Goal: Task Accomplishment & Management: Use online tool/utility

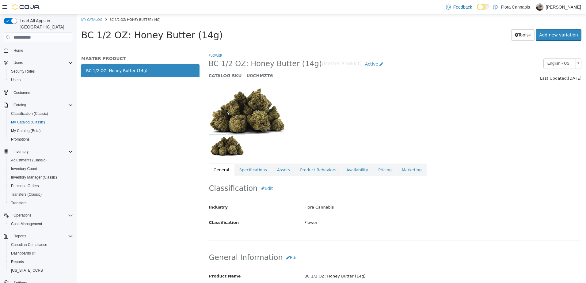
scroll to position [61, 0]
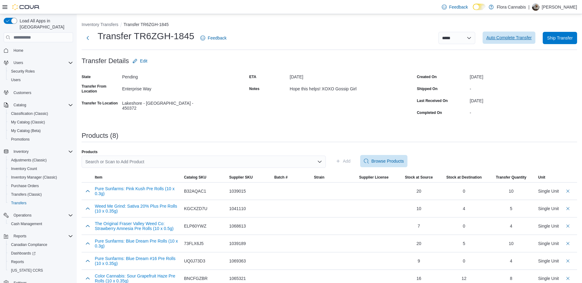
click at [521, 36] on span "Auto Complete Transfer" at bounding box center [508, 38] width 45 height 6
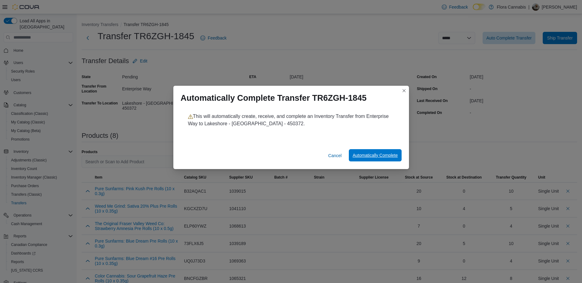
click at [387, 155] on span "Automatically Complete" at bounding box center [374, 155] width 45 height 6
click at [365, 155] on span "Automatically Complete" at bounding box center [374, 155] width 45 height 6
click at [403, 92] on button "Closes this modal window" at bounding box center [403, 90] width 7 height 7
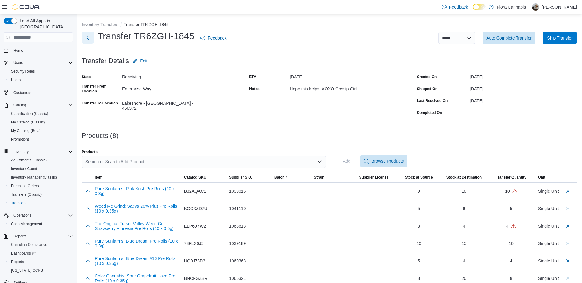
click at [87, 39] on button "Next" at bounding box center [88, 38] width 12 height 12
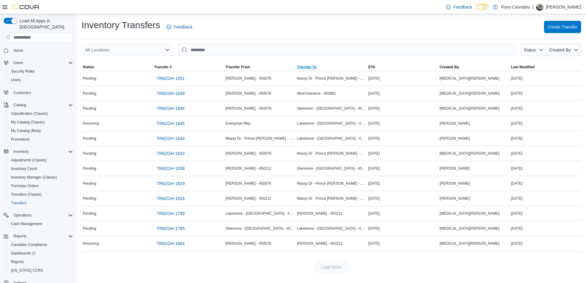
click at [321, 68] on span "Transfer To" at bounding box center [331, 66] width 71 height 7
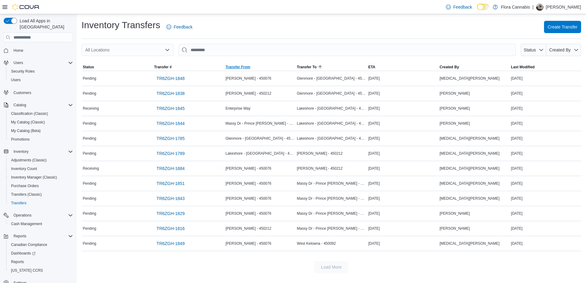
click at [243, 69] on span "Transfer From" at bounding box center [238, 67] width 25 height 5
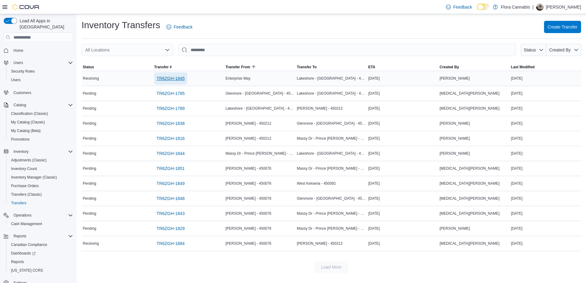
click at [168, 79] on span "TR6ZGH-1845" at bounding box center [171, 78] width 28 height 6
